Goal: Information Seeking & Learning: Learn about a topic

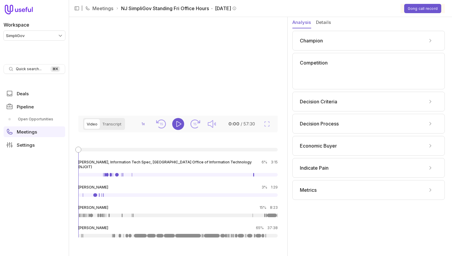
click at [342, 112] on div "Champion Competition Decision Criteria Decision Process Economic Buyer Indicate…" at bounding box center [369, 115] width 153 height 169
click at [342, 136] on div "Champion Competition Decision Criteria Decision Process Economic Buyer Indicate…" at bounding box center [369, 115] width 153 height 169
drag, startPoint x: 340, startPoint y: 131, endPoint x: 337, endPoint y: 128, distance: 4.2
click at [340, 130] on div "Decision Process" at bounding box center [369, 124] width 153 height 20
click at [337, 127] on div "Decision Process" at bounding box center [369, 124] width 138 height 10
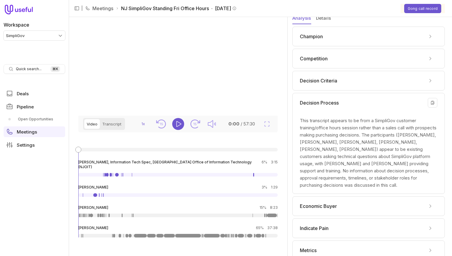
scroll to position [14, 0]
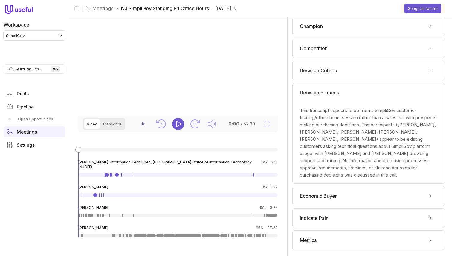
click at [334, 195] on span "Economic Buyer" at bounding box center [318, 196] width 37 height 7
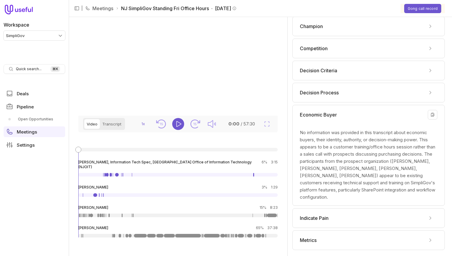
click at [350, 110] on div "Economic Buyer No information was provided in this transcript about economic bu…" at bounding box center [369, 155] width 153 height 101
click at [341, 111] on div "Economic Buyer" at bounding box center [369, 115] width 138 height 10
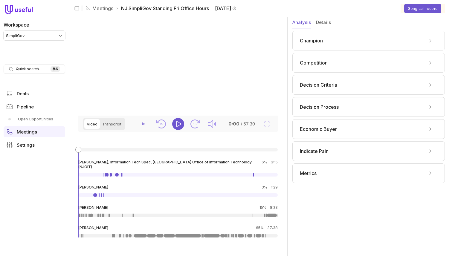
scroll to position [1, 0]
click at [322, 21] on button "Details" at bounding box center [323, 22] width 15 height 11
click at [305, 21] on button "Analysis" at bounding box center [302, 22] width 19 height 11
click at [206, 9] on span "NJ SimpliGov Standing Fri Office Hours · [DATE]" at bounding box center [178, 8] width 115 height 7
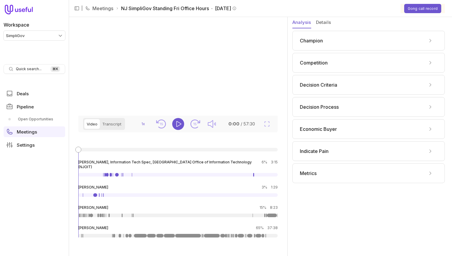
click at [343, 40] on div "Champion" at bounding box center [369, 41] width 138 height 10
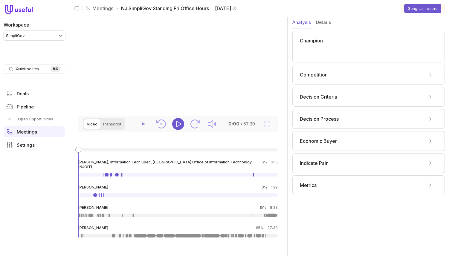
click at [343, 78] on div "Competition" at bounding box center [369, 75] width 138 height 10
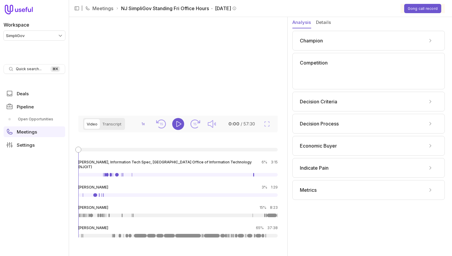
click at [354, 109] on div "Decision Criteria" at bounding box center [369, 102] width 153 height 20
click at [345, 149] on div "Economic Buyer" at bounding box center [369, 146] width 138 height 10
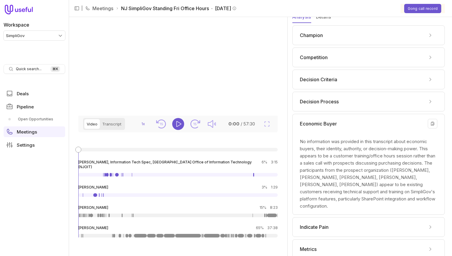
scroll to position [14, 0]
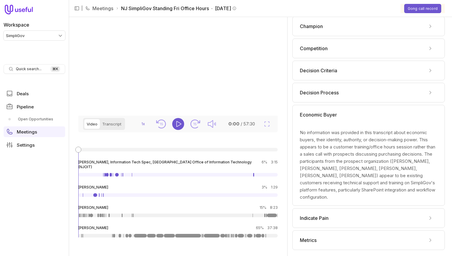
click at [341, 96] on div "Decision Process" at bounding box center [369, 93] width 138 height 10
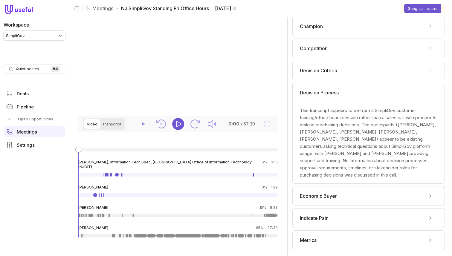
click at [349, 218] on div "Indicate Pain" at bounding box center [369, 219] width 138 height 10
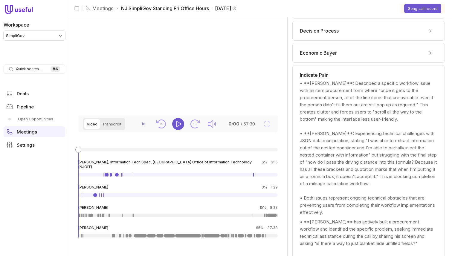
scroll to position [45, 0]
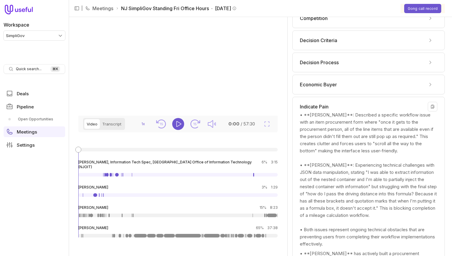
click at [351, 102] on div "Indicate Pain" at bounding box center [369, 107] width 138 height 10
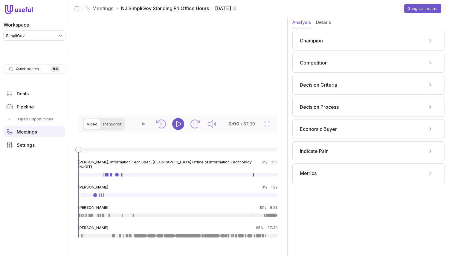
click at [344, 62] on div "Competition" at bounding box center [369, 63] width 138 height 10
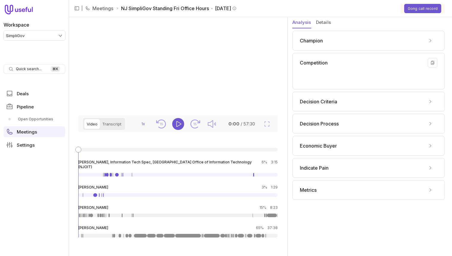
click at [339, 66] on div "Competition" at bounding box center [369, 63] width 138 height 10
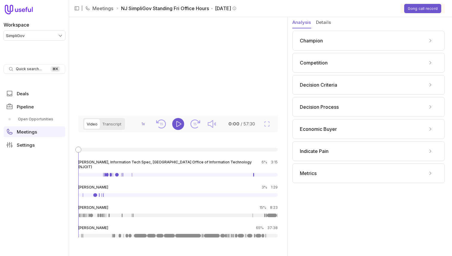
click at [324, 70] on div "Competition" at bounding box center [369, 63] width 153 height 20
click at [342, 62] on div "Competition" at bounding box center [369, 63] width 138 height 10
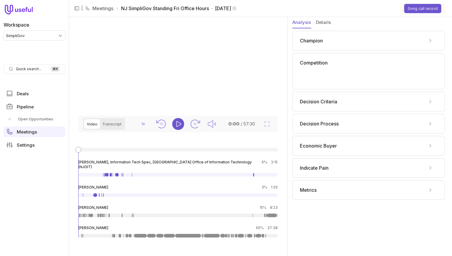
click at [366, 142] on div "Economic Buyer" at bounding box center [369, 146] width 138 height 10
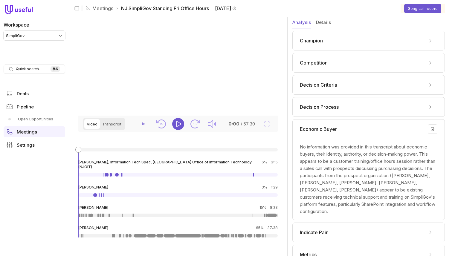
click at [361, 158] on div "No information was provided in this transcript about economic buyers, their ide…" at bounding box center [369, 180] width 138 height 72
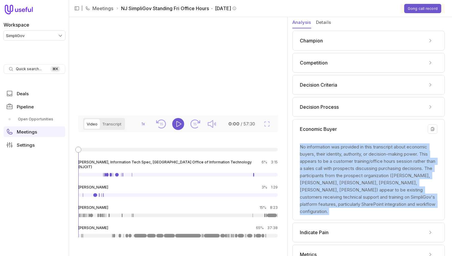
click at [361, 158] on div "No information was provided in this transcript about economic buyers, their ide…" at bounding box center [369, 180] width 138 height 72
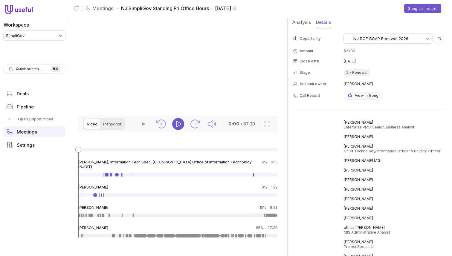
click at [321, 21] on button "Details" at bounding box center [323, 22] width 15 height 11
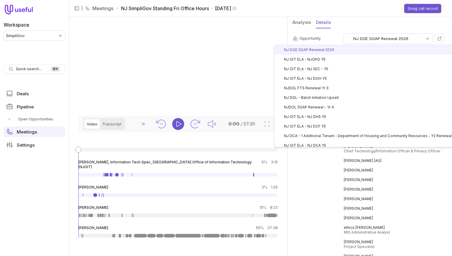
click at [393, 37] on html "Workspace SimpliGov Quick search... ⌘ K Deals Pipeline Open Opportunities Meeti…" at bounding box center [226, 128] width 452 height 256
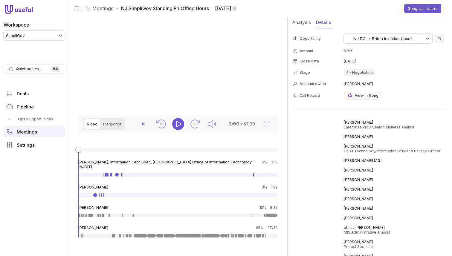
click at [440, 42] on link at bounding box center [440, 39] width 10 height 10
